Goal: Navigation & Orientation: Go to known website

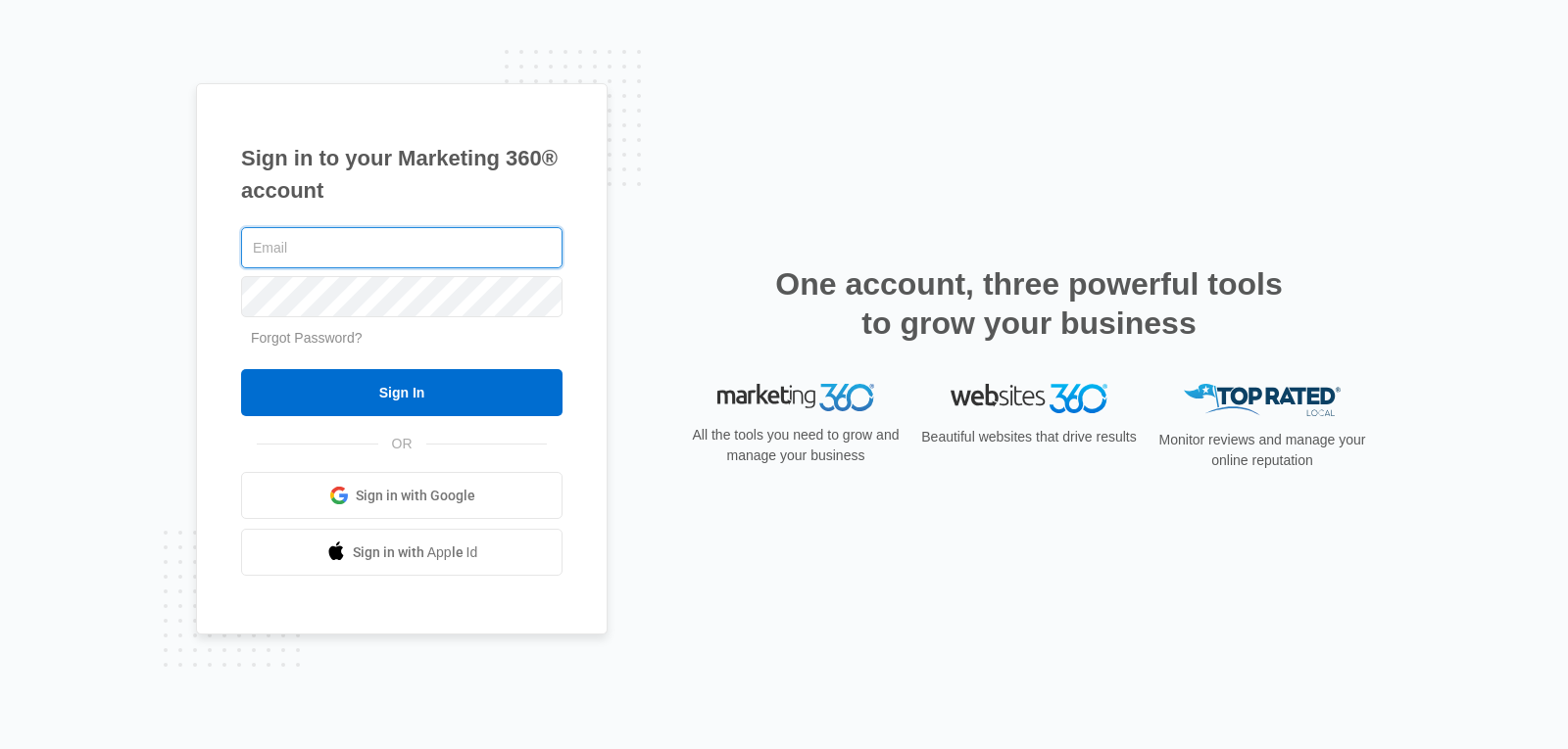
click at [368, 240] on input "text" at bounding box center [401, 248] width 321 height 41
click at [401, 247] on input "text" at bounding box center [401, 248] width 321 height 41
paste input "[EMAIL_ADDRESS][DOMAIN_NAME]"
type input "[EMAIL_ADDRESS][DOMAIN_NAME]"
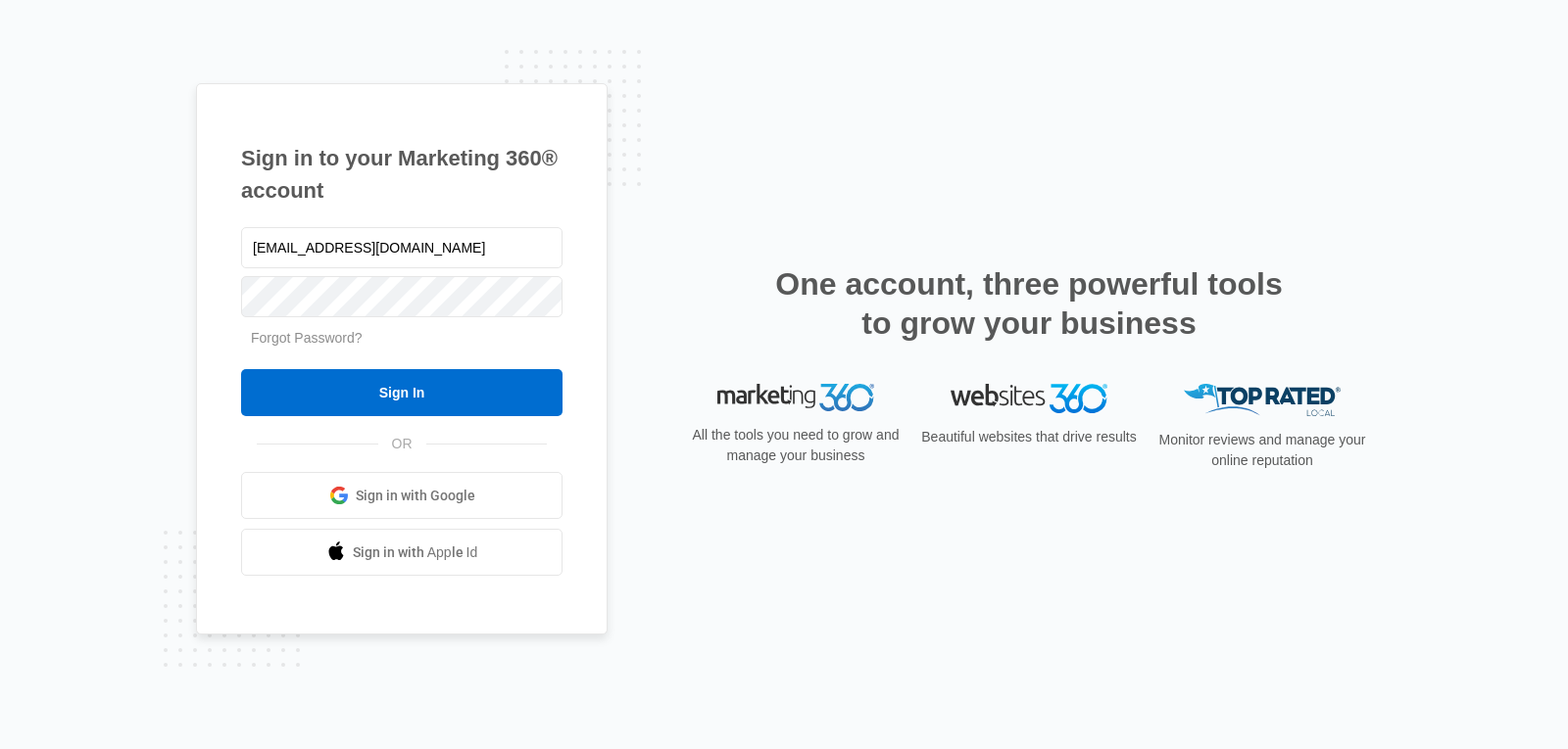
click at [353, 490] on link "Sign in with Google" at bounding box center [401, 496] width 321 height 47
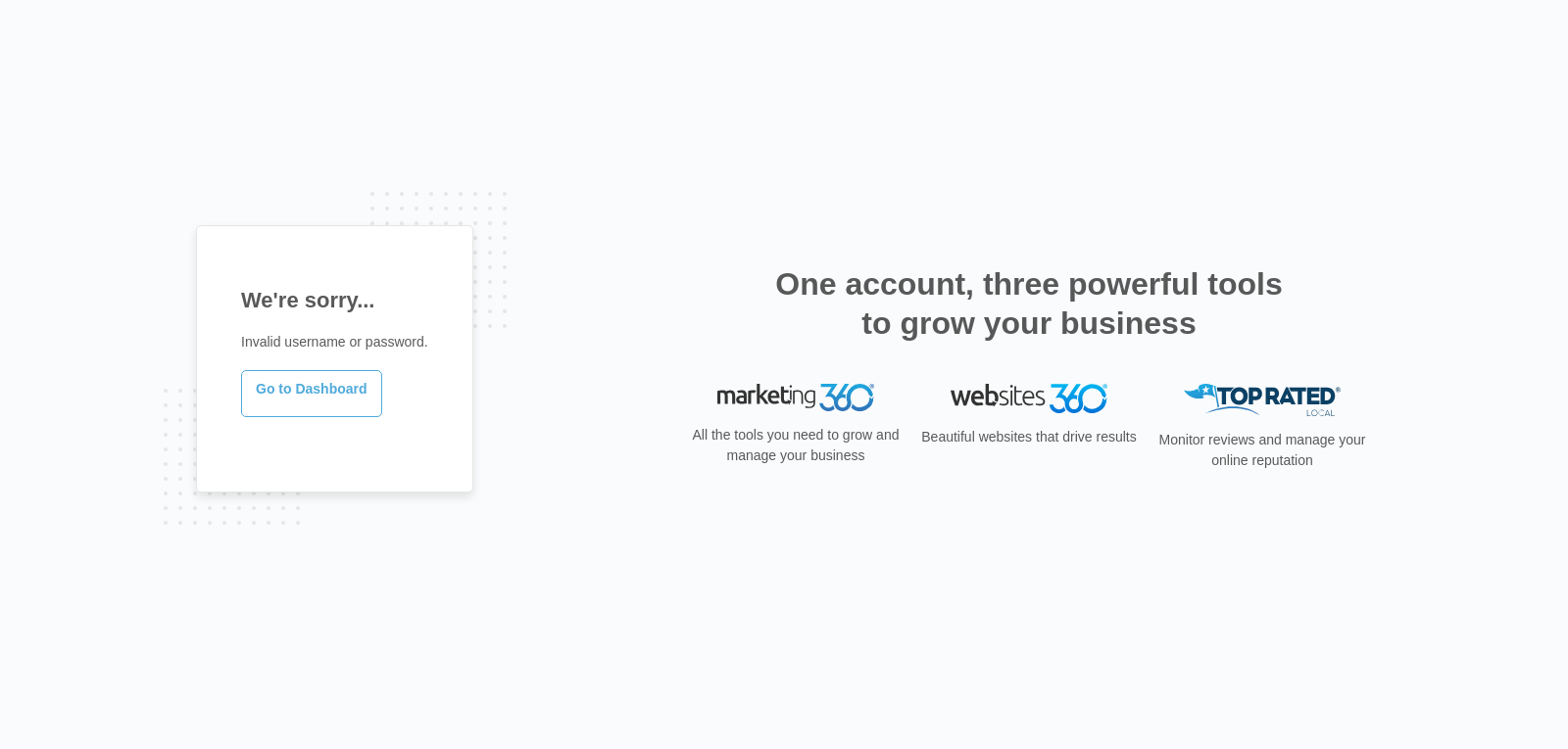
click at [326, 387] on link "Go to Dashboard" at bounding box center [311, 394] width 141 height 47
